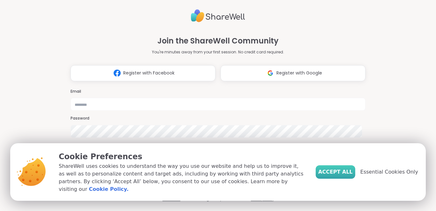
click at [333, 171] on span "Accept All" at bounding box center [335, 172] width 34 height 8
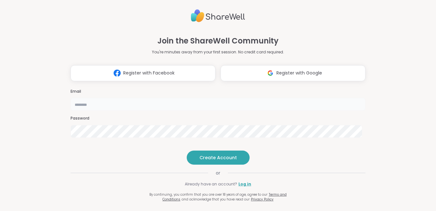
click at [203, 98] on input "email" at bounding box center [218, 104] width 295 height 13
type input "**********"
click at [211, 161] on span "Create Account" at bounding box center [217, 157] width 37 height 6
